Goal: Task Accomplishment & Management: Manage account settings

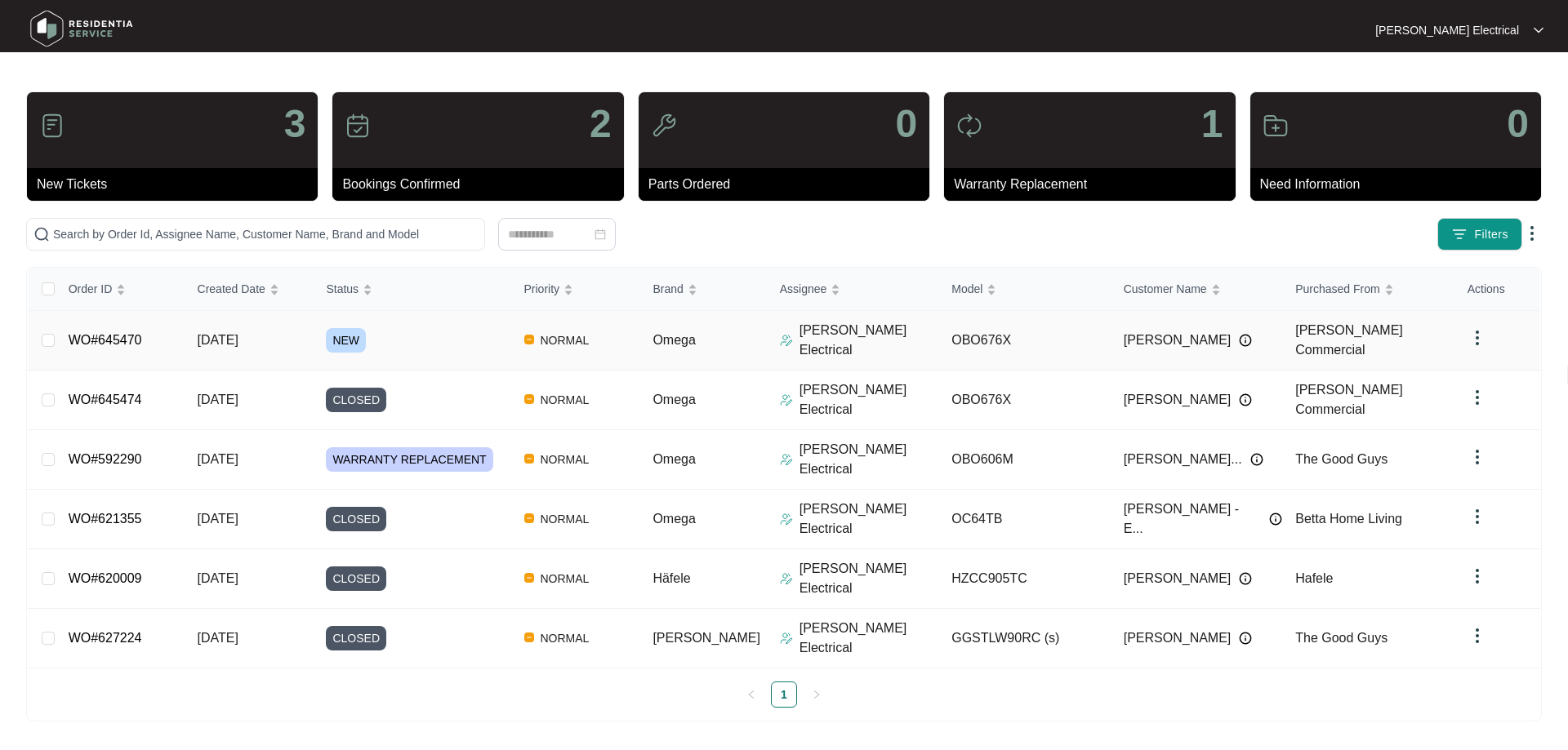
click at [597, 331] on span "NORMAL" at bounding box center [565, 341] width 62 height 20
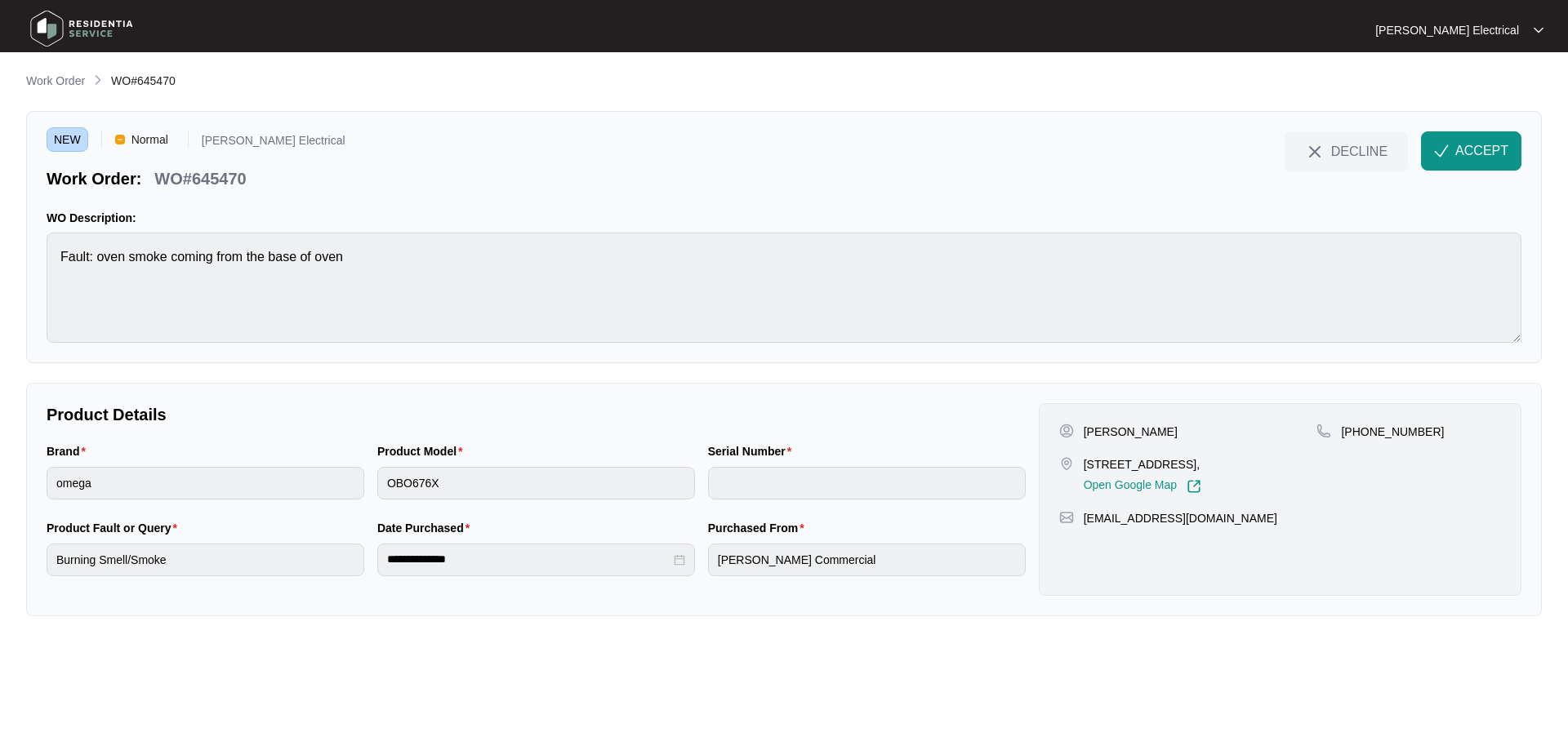
click at [640, 349] on div "NEW Normal [PERSON_NAME] Electrical Work Order: WO#645470 DECLINE ACCEPT WO Des…" at bounding box center [784, 237] width 1516 height 253
drag, startPoint x: 1447, startPoint y: 173, endPoint x: 1452, endPoint y: 165, distance: 9.4
click at [1450, 166] on div "DECLINE ACCEPT" at bounding box center [1403, 161] width 236 height 59
click at [1485, 144] on span "ACCEPT" at bounding box center [1483, 151] width 53 height 20
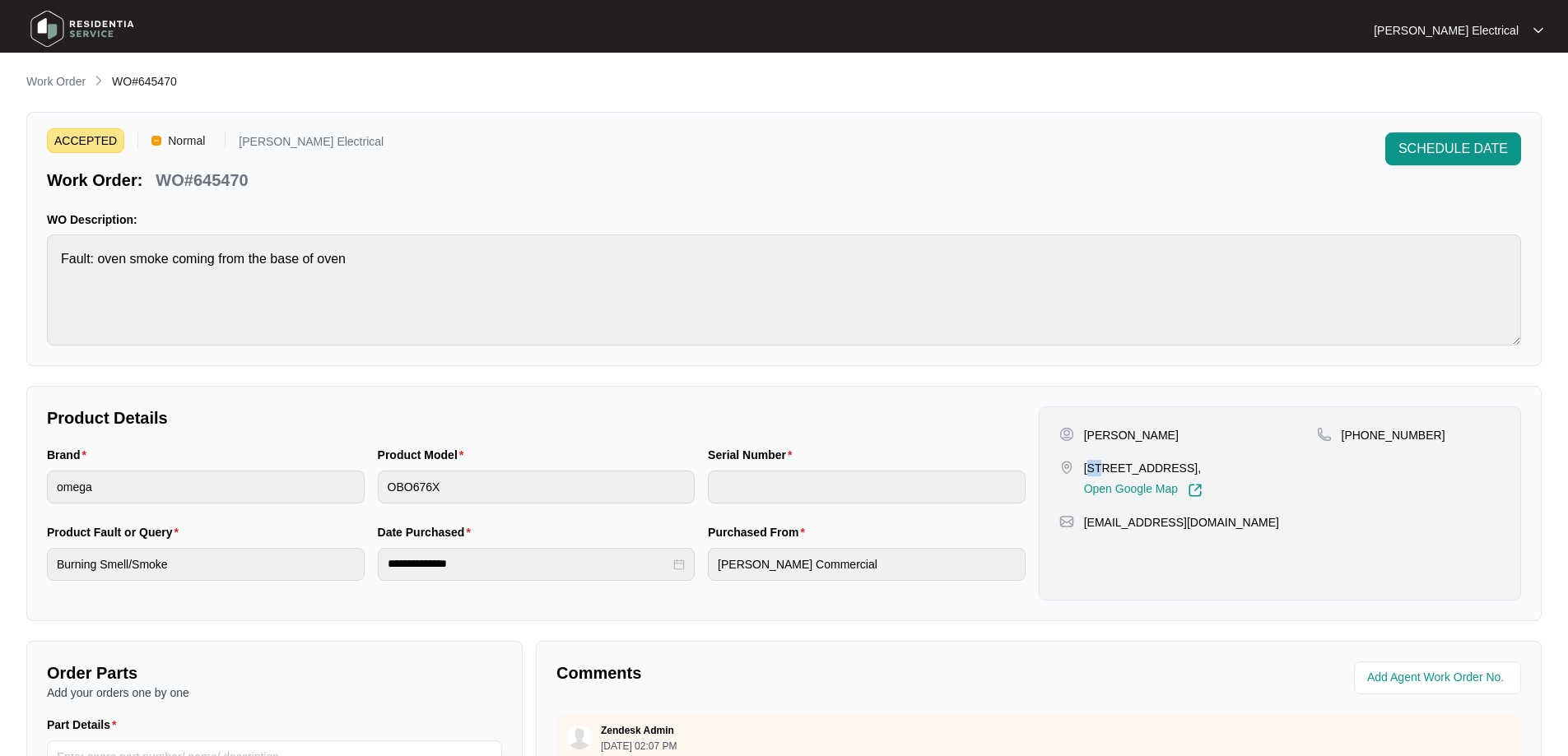
click at [1098, 466] on p "[STREET_ADDRESS]," at bounding box center [1143, 468] width 118 height 16
drag, startPoint x: 1081, startPoint y: 468, endPoint x: 1242, endPoint y: 470, distance: 161.0
click at [1242, 470] on div "[STREET_ADDRESS], Open Google Map" at bounding box center [1188, 478] width 258 height 38
copy p "[STREET_ADDRESS]"
drag, startPoint x: 1087, startPoint y: 441, endPoint x: 1169, endPoint y: 435, distance: 82.2
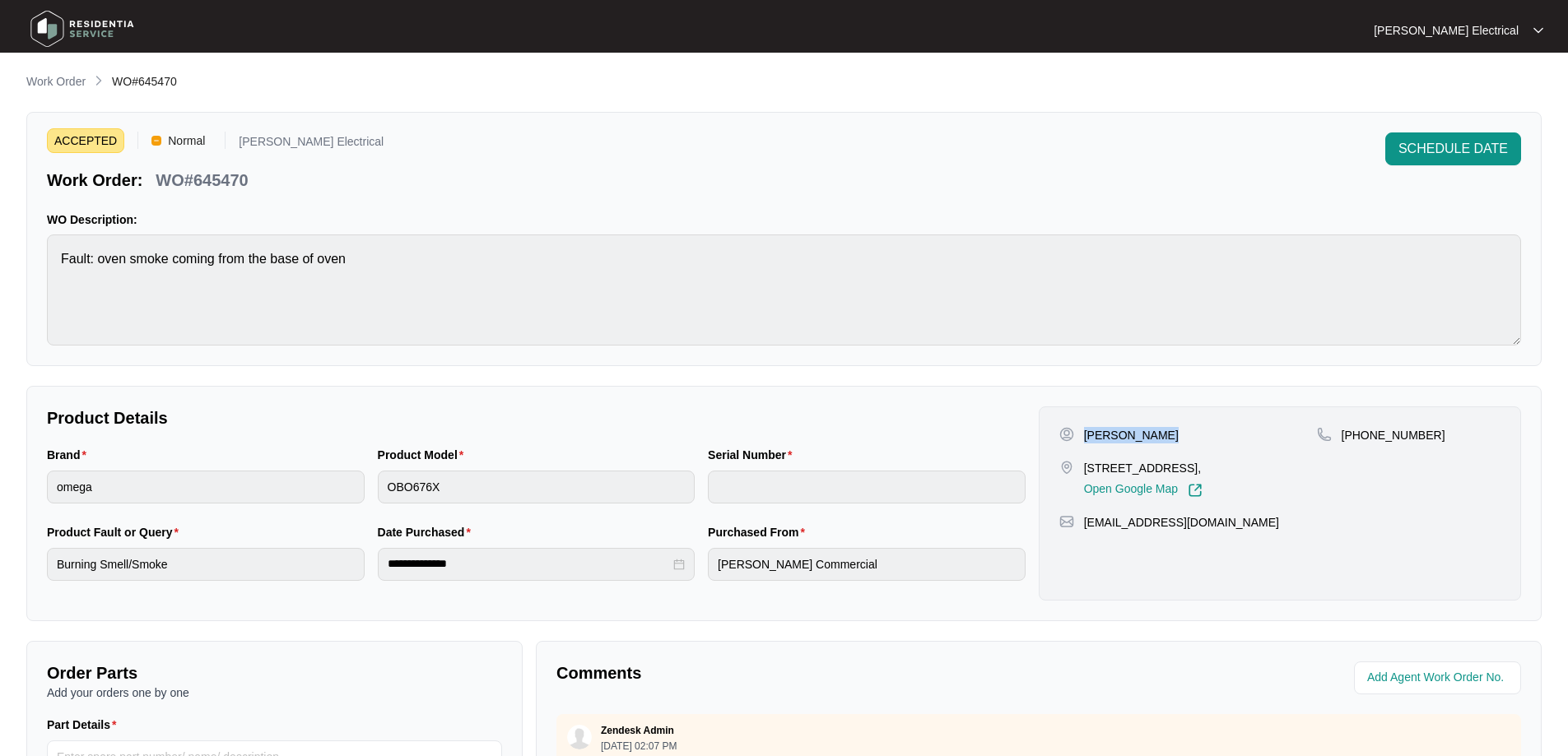
click at [1169, 435] on div "[PERSON_NAME]" at bounding box center [1188, 435] width 258 height 16
copy p "[PERSON_NAME]"
drag, startPoint x: 1356, startPoint y: 434, endPoint x: 1438, endPoint y: 441, distance: 82.3
click at [1438, 441] on div "[PHONE_NUMBER]" at bounding box center [1409, 435] width 183 height 16
copy p "[PHONE_NUMBER]"
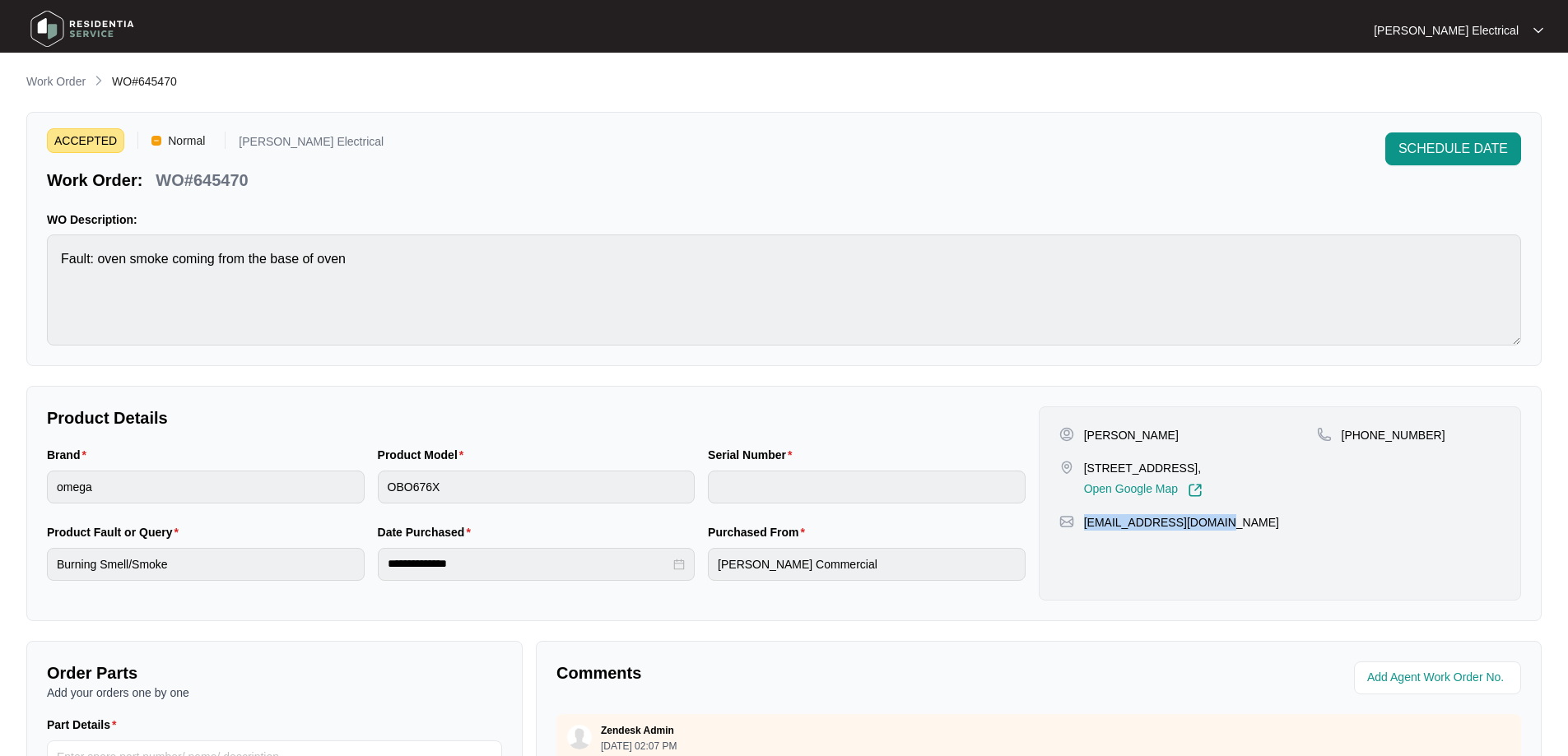
drag, startPoint x: 1222, startPoint y: 519, endPoint x: 1084, endPoint y: 521, distance: 138.0
click at [1084, 521] on div "[EMAIL_ADDRESS][DOMAIN_NAME]" at bounding box center [1279, 522] width 441 height 16
copy p "[EMAIL_ADDRESS][DOMAIN_NAME]"
